Goal: Task Accomplishment & Management: Manage account settings

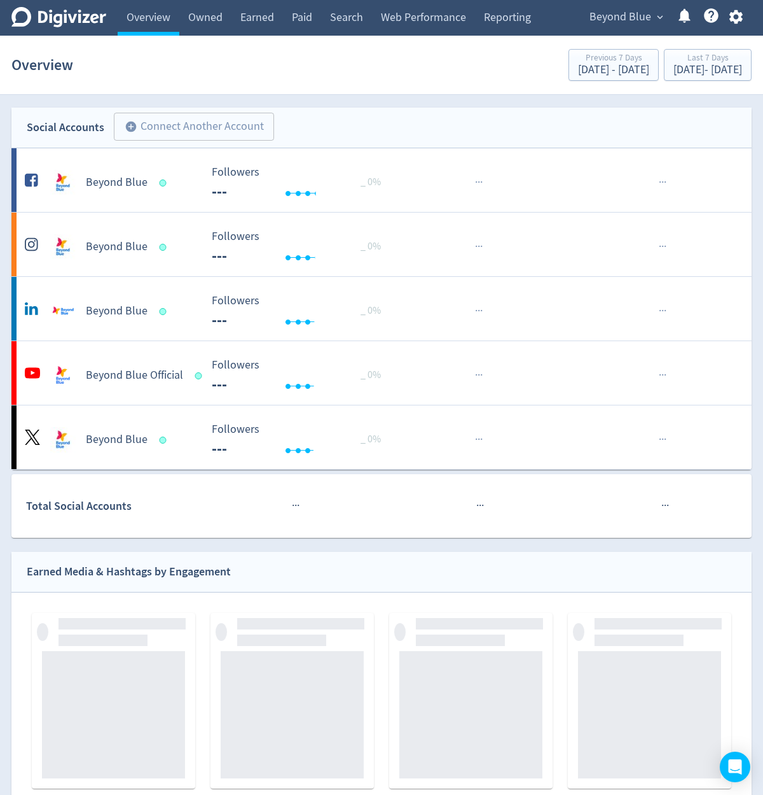
click at [745, 18] on button "button" at bounding box center [736, 16] width 32 height 17
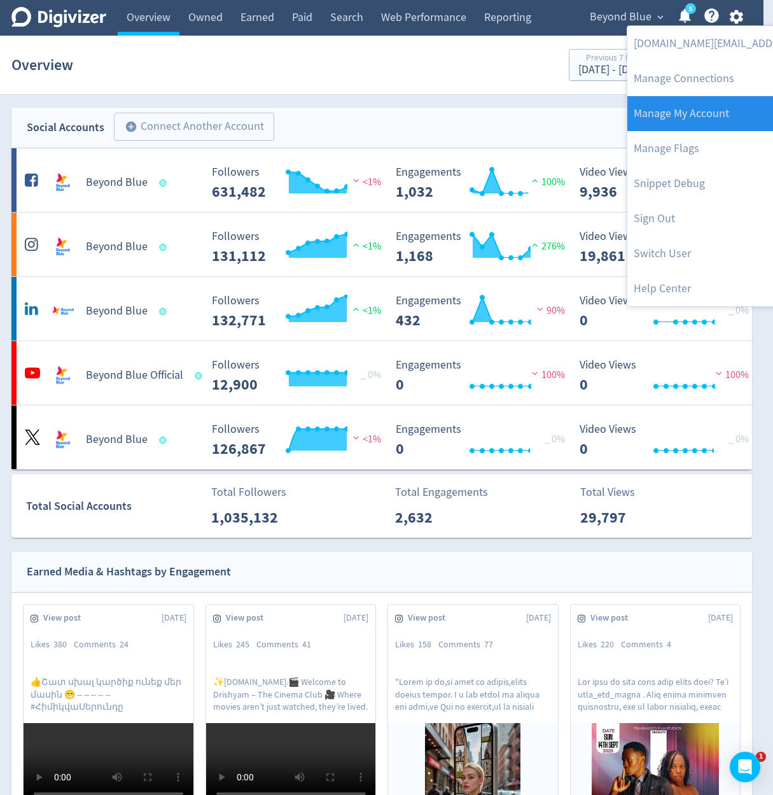
click at [740, 116] on link "Manage My Account" at bounding box center [757, 113] width 260 height 35
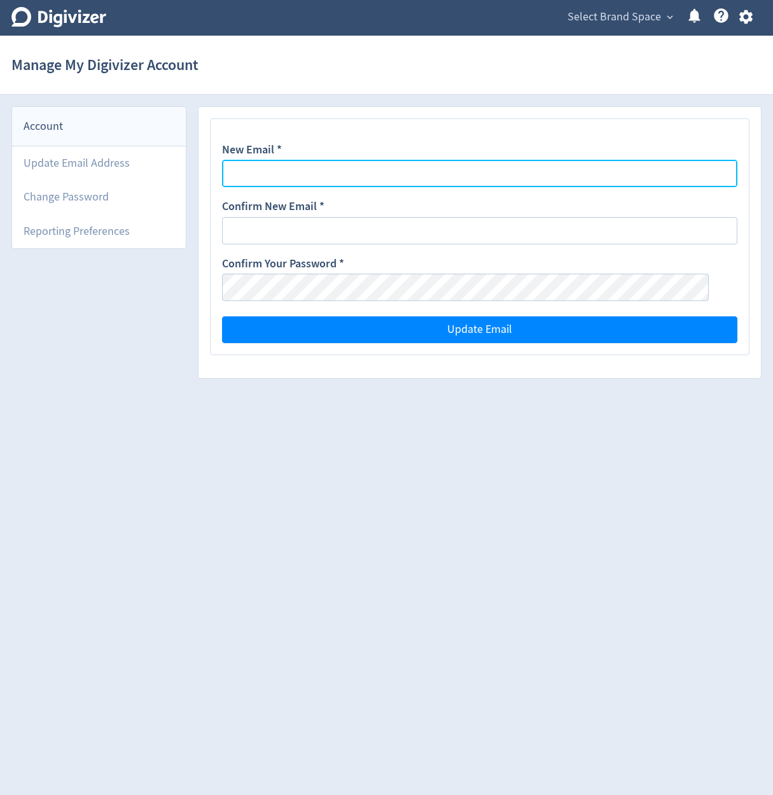
type input "[DOMAIN_NAME][EMAIL_ADDRESS][DOMAIN_NAME]"
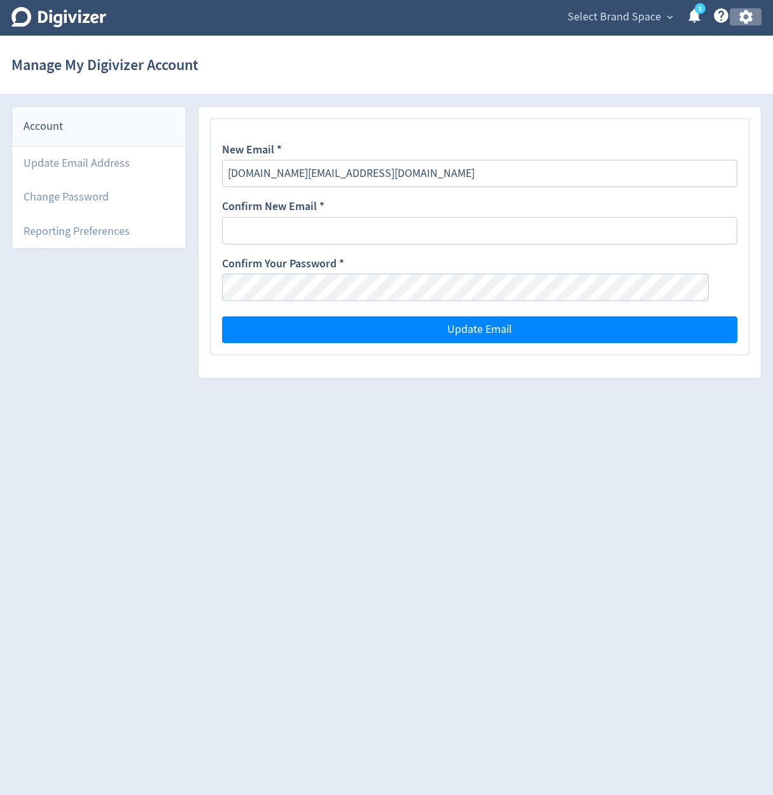
click at [749, 14] on icon "button" at bounding box center [745, 17] width 13 height 14
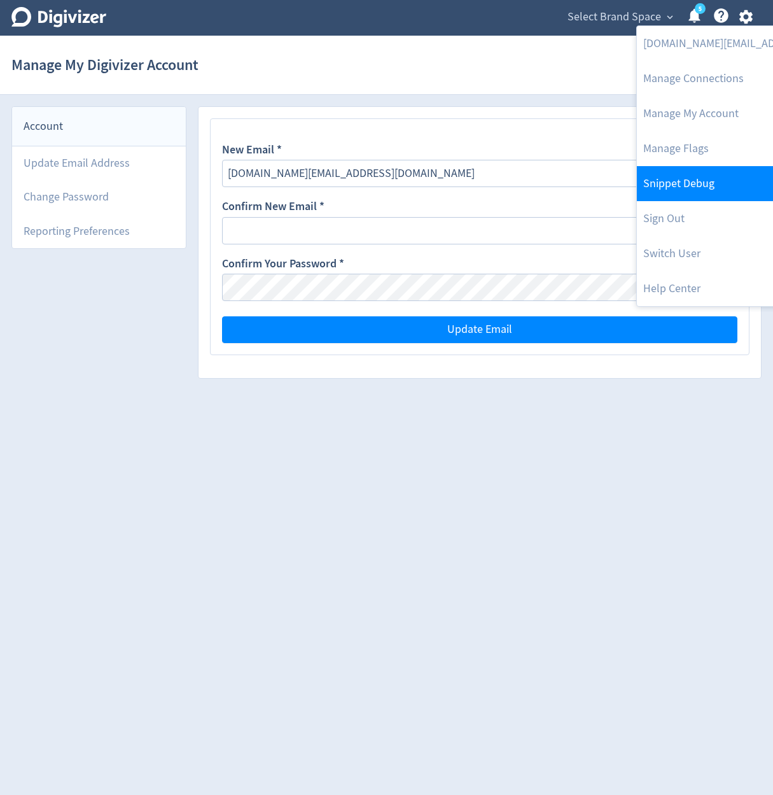
click at [716, 171] on link "Snippet Debug" at bounding box center [767, 183] width 260 height 35
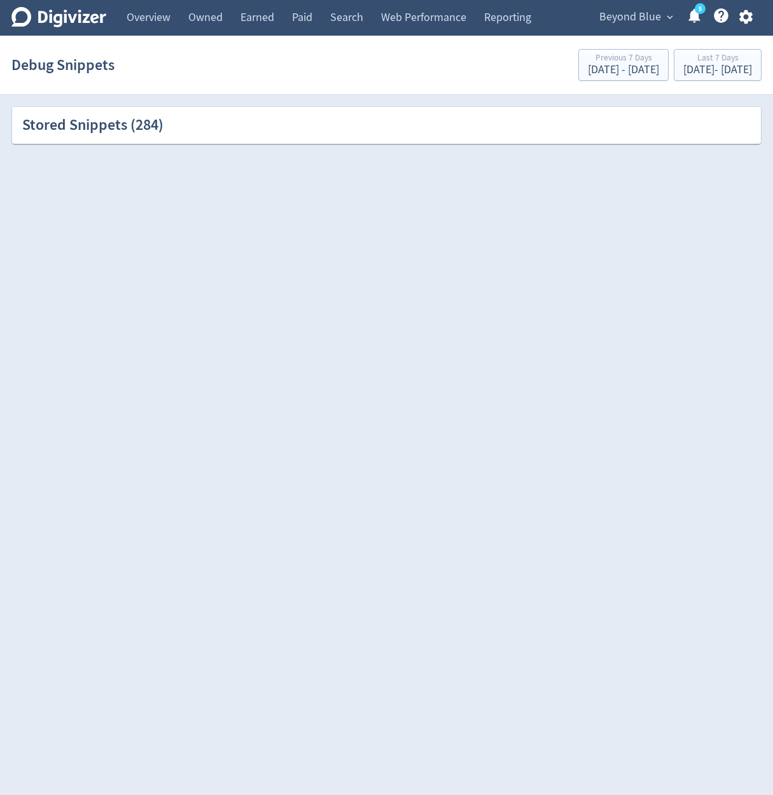
click at [295, 118] on div "Stored Snippets ( 284 )" at bounding box center [386, 126] width 728 height 22
